Goal: Book appointment/travel/reservation

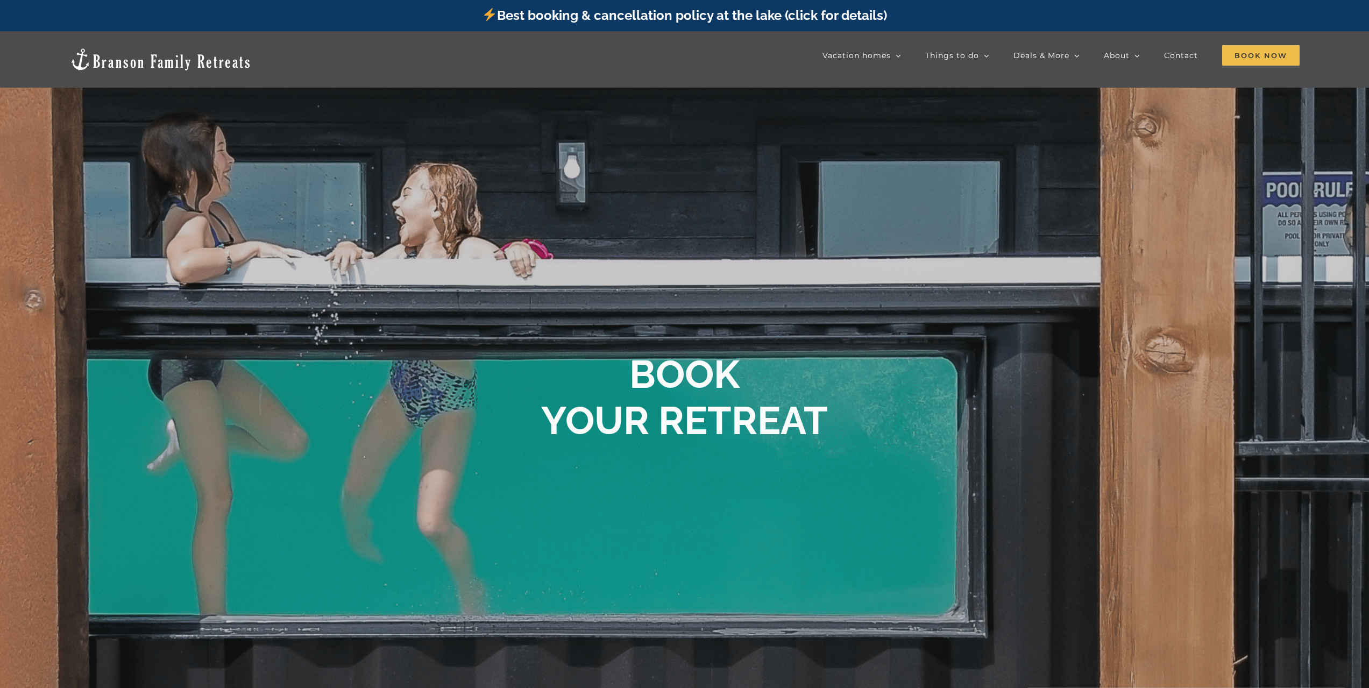
scroll to position [796, 0]
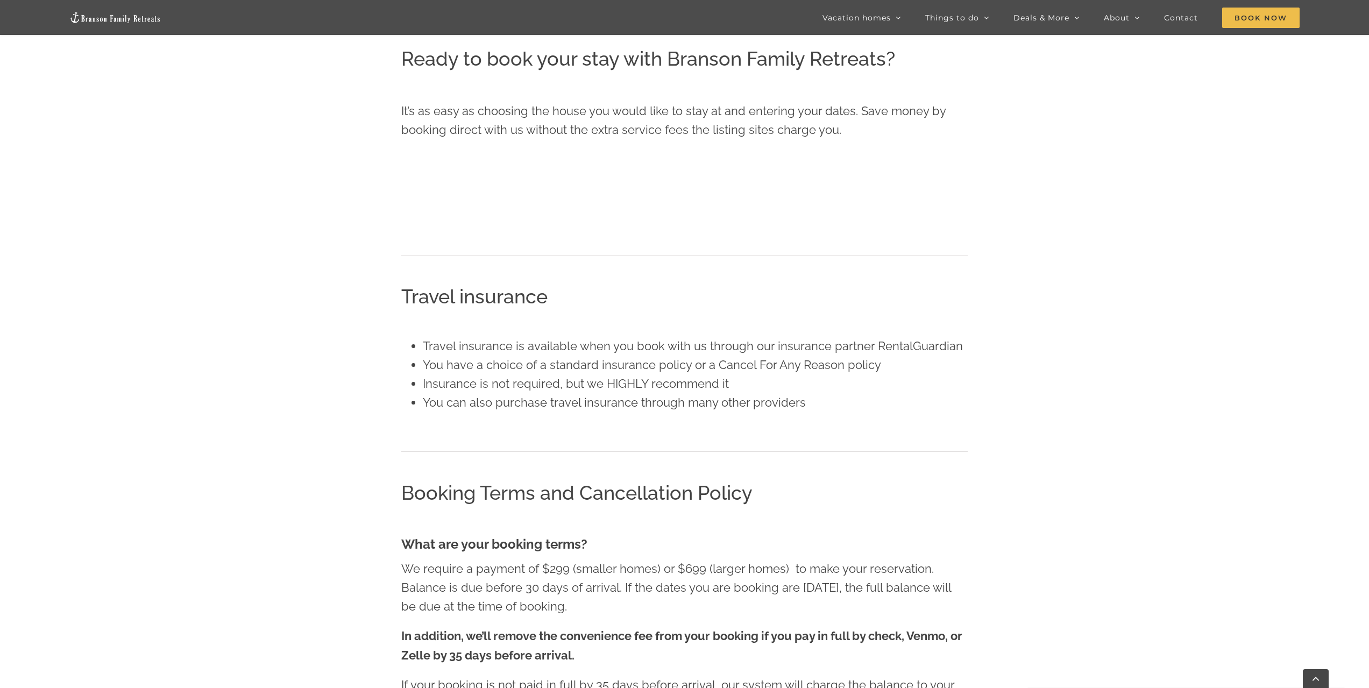
scroll to position [617, 0]
